Goal: Task Accomplishment & Management: Use online tool/utility

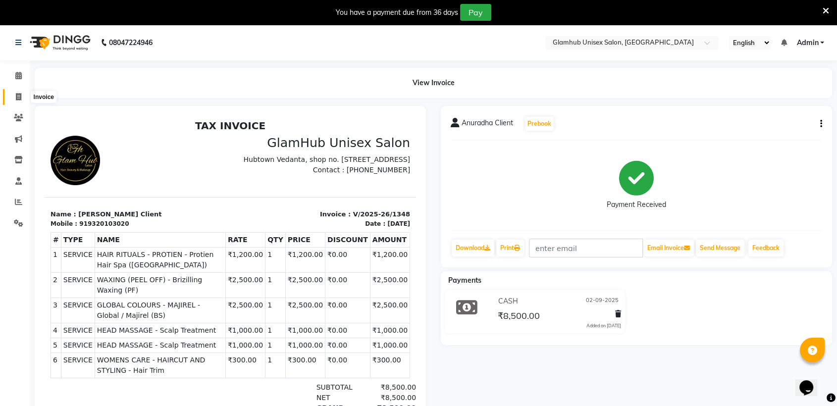
click at [18, 98] on icon at bounding box center [18, 96] width 5 height 7
select select "7771"
select select "service"
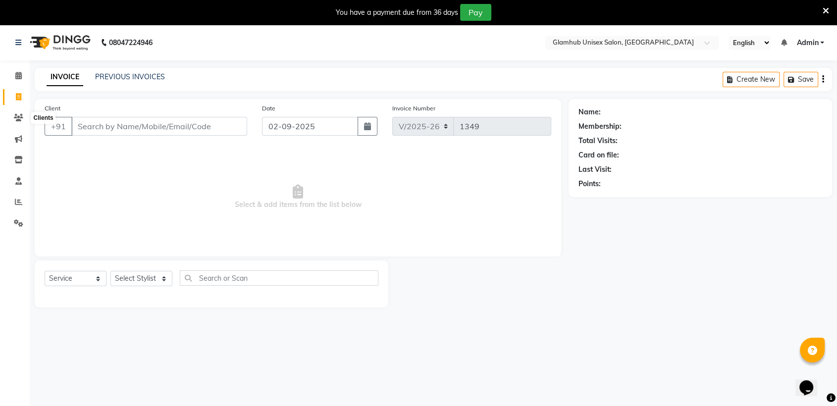
scroll to position [24, 0]
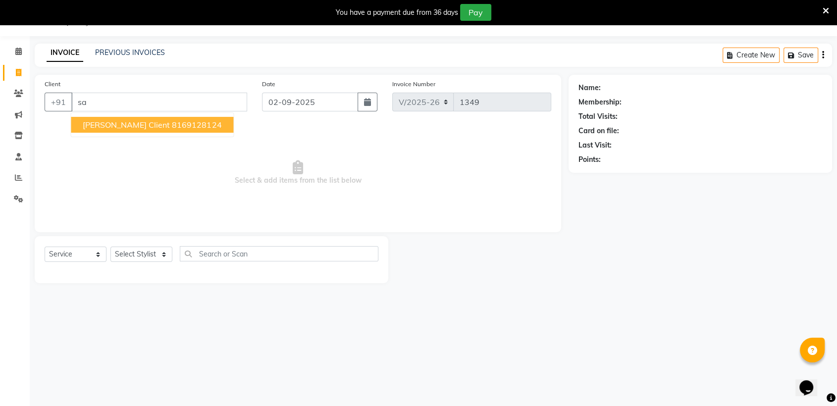
type input "s"
click at [183, 124] on ngb-highlight "9867533 418" at bounding box center [198, 125] width 52 height 10
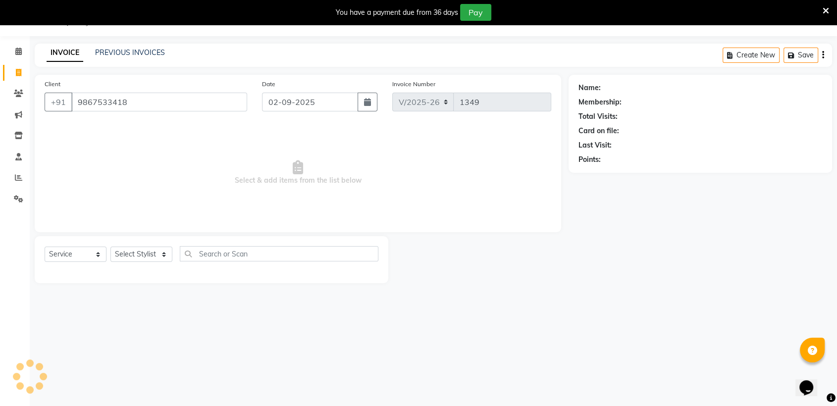
type input "9867533418"
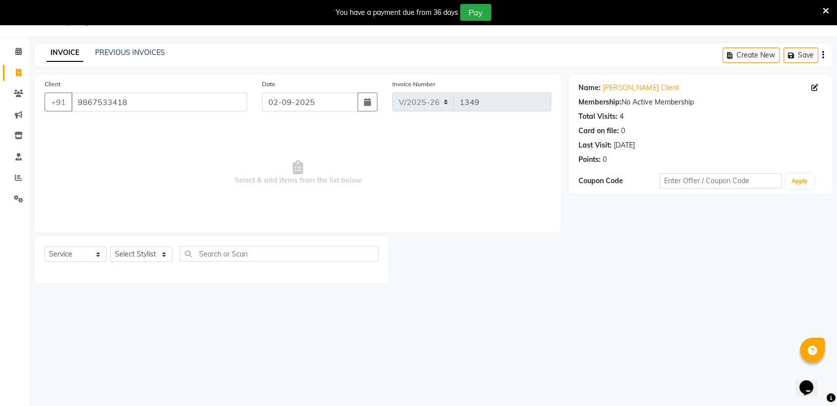
click at [191, 206] on span "Select & add items from the list below" at bounding box center [298, 172] width 507 height 99
click at [147, 248] on select "Select Stylist [PERSON_NAME] [PERSON_NAME] [PERSON_NAME] radha [PERSON_NAME] [P…" at bounding box center [141, 254] width 62 height 15
select select "84045"
click at [110, 247] on select "Select Stylist [PERSON_NAME] [PERSON_NAME] [PERSON_NAME] radha [PERSON_NAME] [P…" at bounding box center [141, 254] width 62 height 15
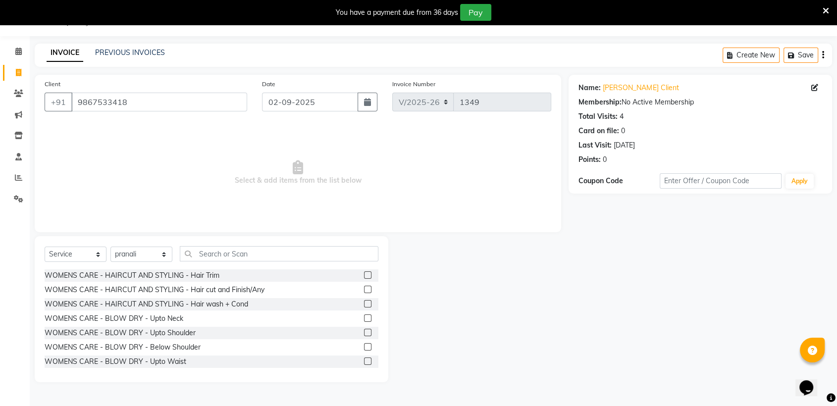
click at [270, 264] on div "Select Service Product Membership Package Voucher Prepaid Gift Card Select Styl…" at bounding box center [212, 257] width 334 height 23
click at [274, 255] on input "text" at bounding box center [279, 253] width 199 height 15
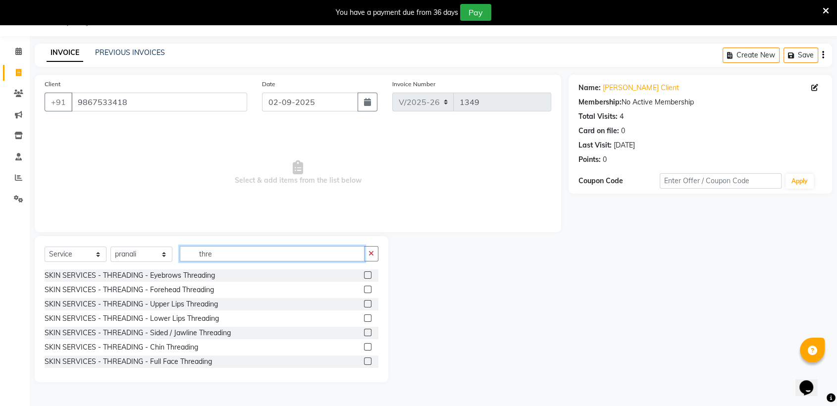
type input "thre"
click at [364, 302] on label at bounding box center [367, 303] width 7 height 7
click at [364, 302] on input "checkbox" at bounding box center [367, 304] width 6 height 6
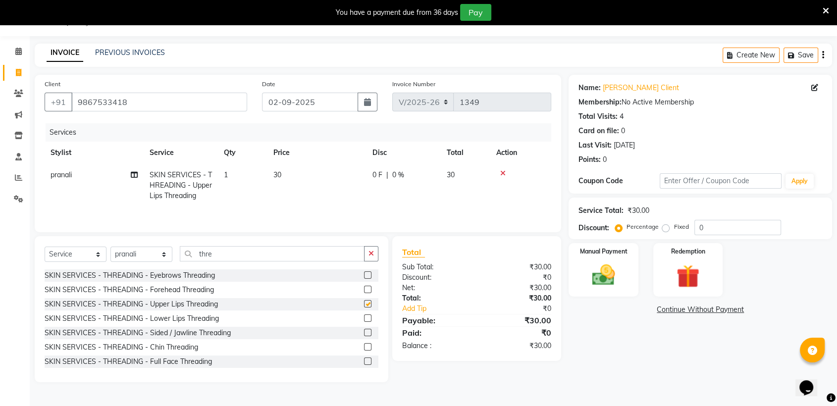
checkbox input "false"
click at [598, 268] on img at bounding box center [603, 276] width 39 height 28
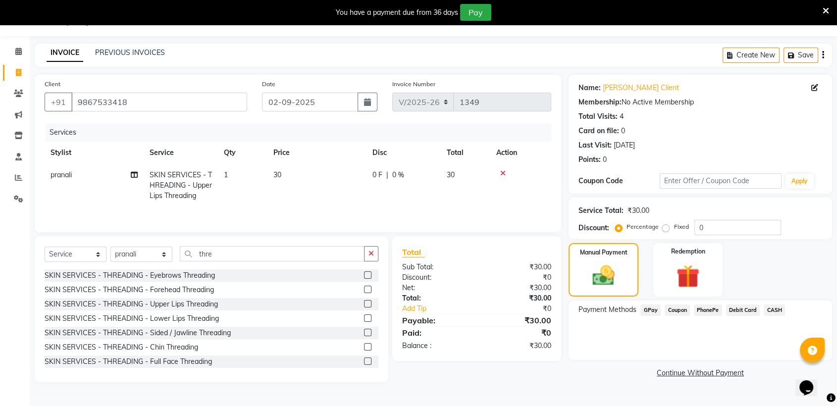
click at [775, 305] on span "CASH" at bounding box center [774, 310] width 21 height 11
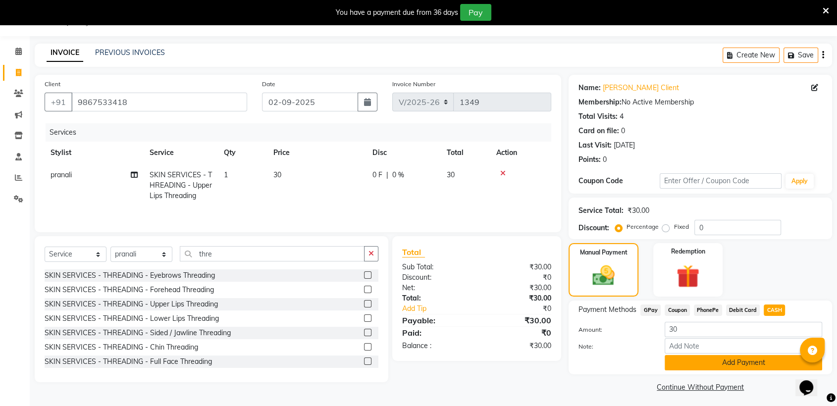
click at [768, 361] on button "Add Payment" at bounding box center [744, 362] width 158 height 15
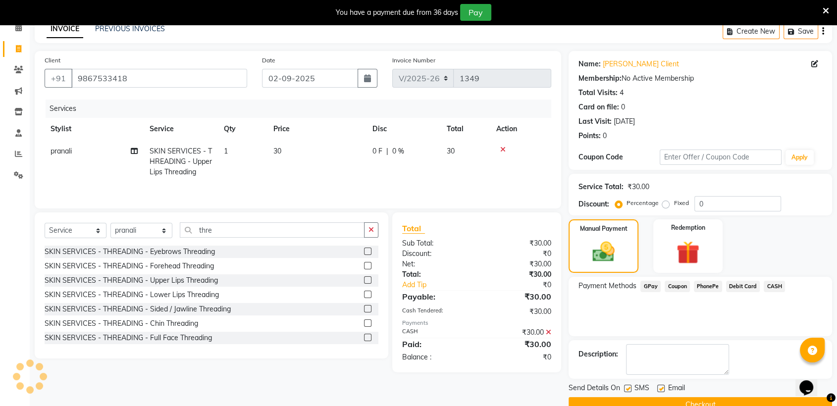
scroll to position [69, 0]
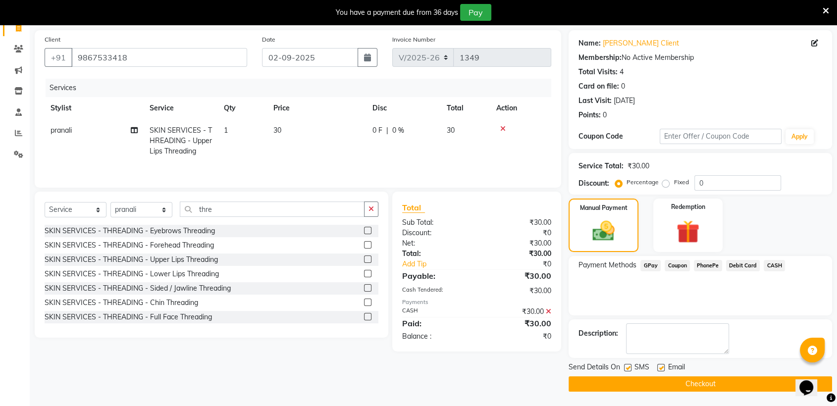
click at [686, 382] on button "Checkout" at bounding box center [701, 384] width 264 height 15
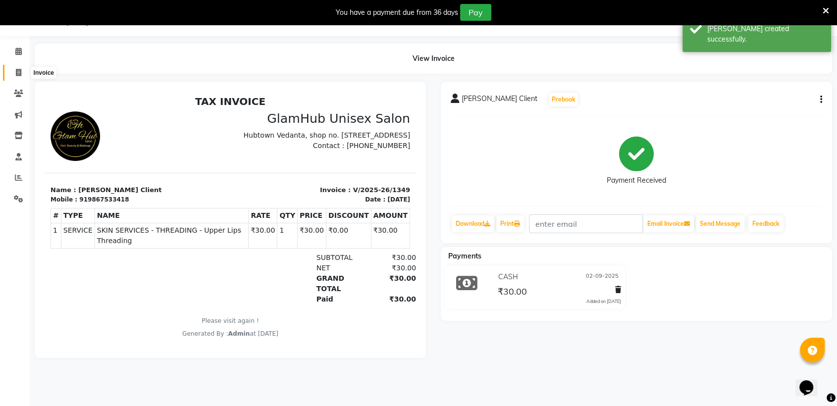
click at [18, 70] on icon at bounding box center [18, 72] width 5 height 7
select select "7771"
select select "service"
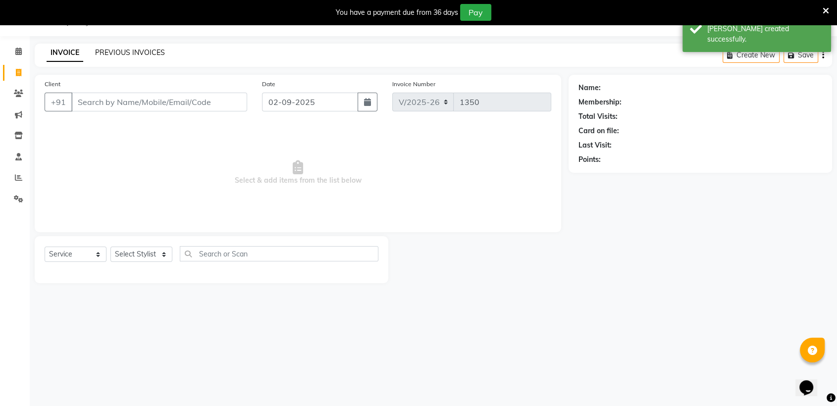
click at [130, 51] on link "PREVIOUS INVOICES" at bounding box center [130, 52] width 70 height 9
